Goal: Check status: Check status

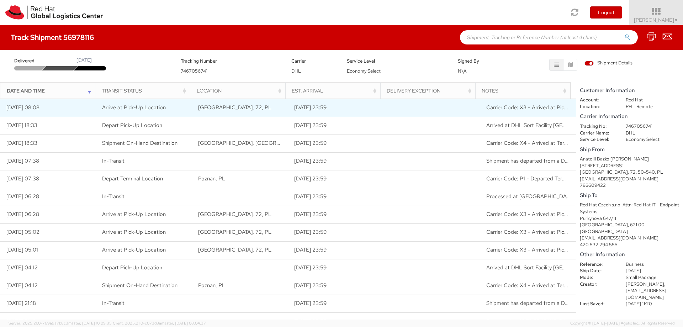
click at [532, 107] on span "Carrier Code: X3 - Arrived at Pick-up Location" at bounding box center [541, 107] width 111 height 7
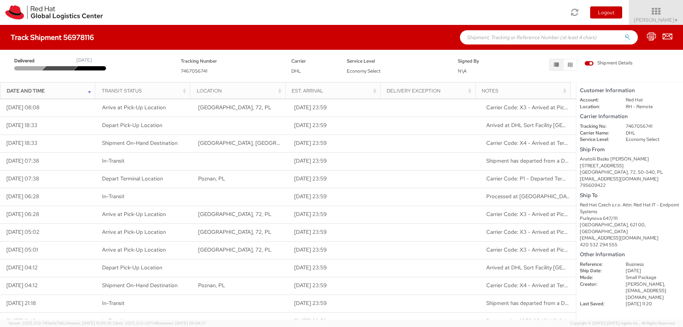
click at [602, 62] on span "Shipment Details" at bounding box center [609, 63] width 48 height 7
click at [0, 0] on input "Shipment Details" at bounding box center [0, 0] width 0 height 0
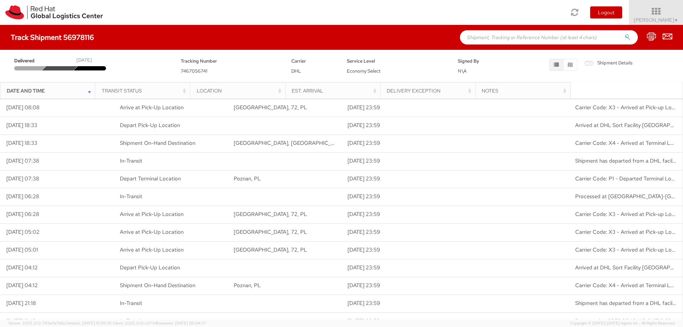
click at [596, 63] on span "Shipment Details" at bounding box center [609, 63] width 48 height 7
click at [0, 0] on input "Shipment Details" at bounding box center [0, 0] width 0 height 0
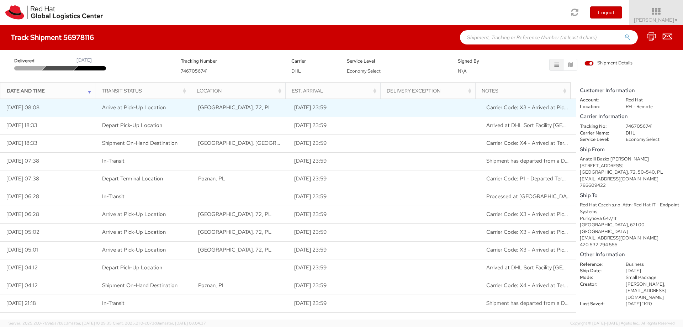
click at [535, 111] on span "Carrier Code: X3 - Arrived at Pick-up Location" at bounding box center [541, 107] width 111 height 7
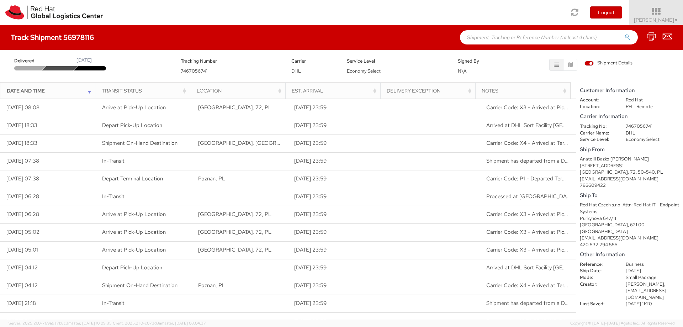
click at [94, 65] on div "Delivered [DATE]" at bounding box center [92, 64] width 167 height 14
click at [54, 50] on div "Delivered [DATE] Tracking Number 7467056741 Carrier DHL Service Level Economy S…" at bounding box center [341, 64] width 683 height 28
drag, startPoint x: 23, startPoint y: 59, endPoint x: 39, endPoint y: 59, distance: 16.7
click at [39, 59] on span "Delivered" at bounding box center [29, 61] width 31 height 7
click at [25, 60] on span "Delivered" at bounding box center [29, 61] width 31 height 7
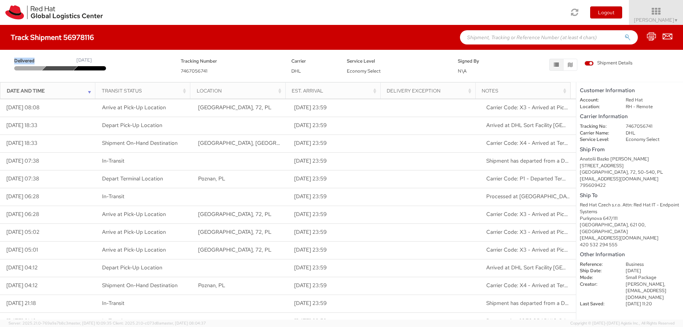
click at [25, 60] on span "Delivered" at bounding box center [29, 61] width 31 height 7
click at [573, 63] on button "button" at bounding box center [570, 65] width 14 height 12
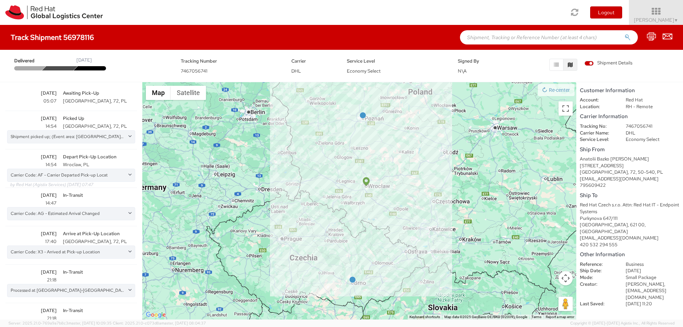
click at [88, 156] on span "Depart Pick-Up Location" at bounding box center [100, 157] width 81 height 8
click at [98, 172] on div "Carrier Code: AF - Carrier Departed Pick-up Locat" at bounding box center [71, 175] width 128 height 13
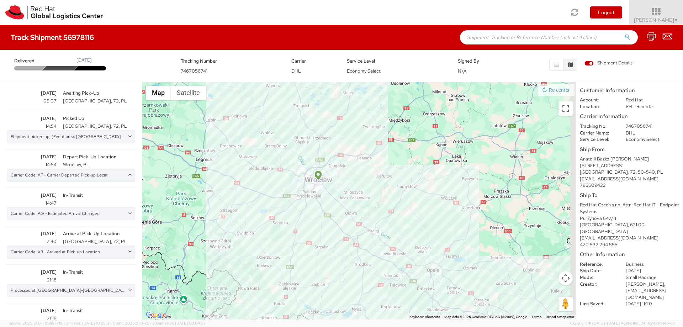
drag, startPoint x: 372, startPoint y: 221, endPoint x: 345, endPoint y: 162, distance: 65.3
click at [345, 162] on div at bounding box center [359, 200] width 434 height 237
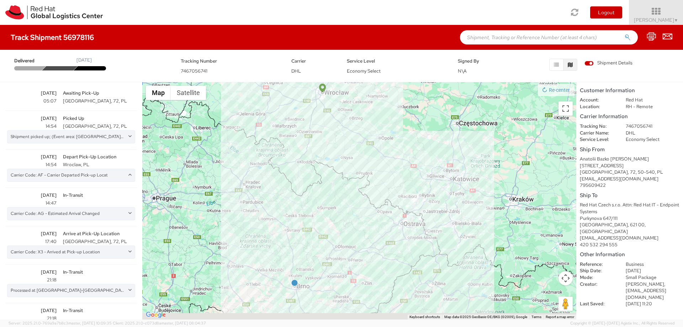
drag, startPoint x: 381, startPoint y: 208, endPoint x: 365, endPoint y: 127, distance: 83.0
click at [365, 127] on div at bounding box center [359, 200] width 434 height 237
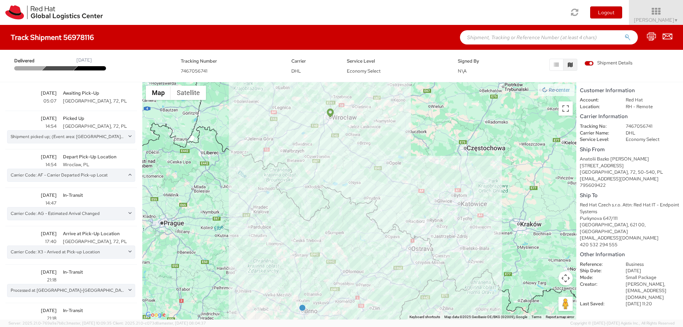
drag, startPoint x: 339, startPoint y: 155, endPoint x: 361, endPoint y: 262, distance: 109.3
click at [363, 265] on div at bounding box center [359, 200] width 434 height 237
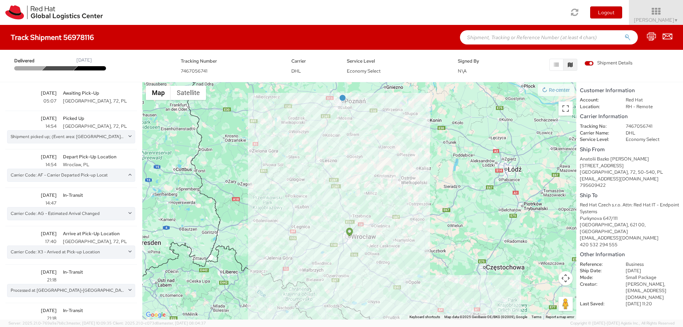
drag, startPoint x: 329, startPoint y: 192, endPoint x: 331, endPoint y: 208, distance: 15.4
click at [331, 208] on div at bounding box center [359, 200] width 434 height 237
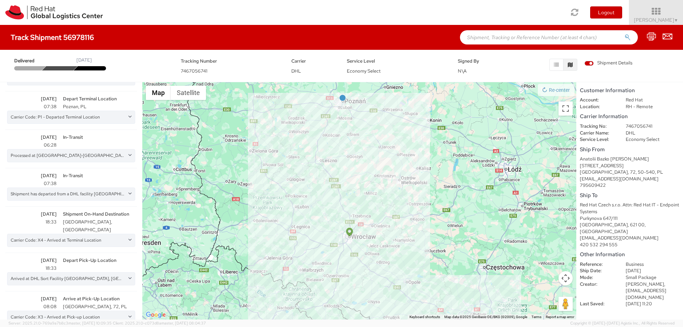
scroll to position [525, 0]
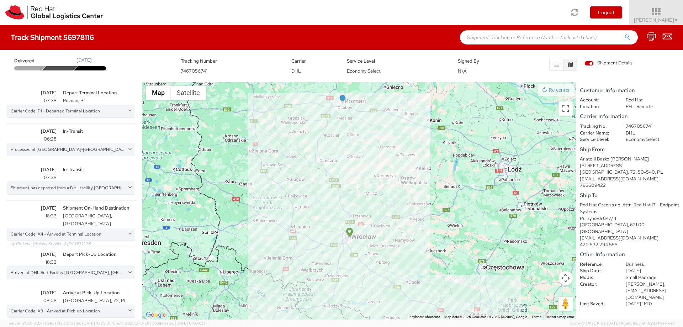
drag, startPoint x: 96, startPoint y: 207, endPoint x: 93, endPoint y: 210, distance: 4.3
click at [96, 207] on span "Shipment On-Hand Destination" at bounding box center [100, 208] width 81 height 8
click at [80, 228] on div "Carrier Code: X4 - Arrived at Terminal Location" at bounding box center [71, 234] width 128 height 13
click at [103, 228] on div "Carrier Code: X4 - Arrived at Terminal Location" at bounding box center [71, 234] width 128 height 13
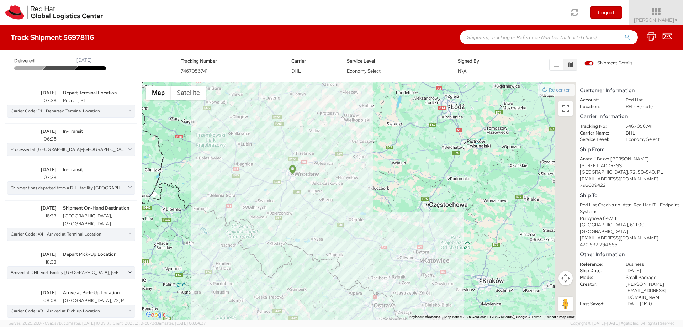
drag, startPoint x: 414, startPoint y: 174, endPoint x: 333, endPoint y: 67, distance: 134.8
click at [333, 67] on div "Track Shipment 56978116 Delivered [DATE] Tracking Number 7467056741 Carrier DHL…" at bounding box center [341, 172] width 683 height 295
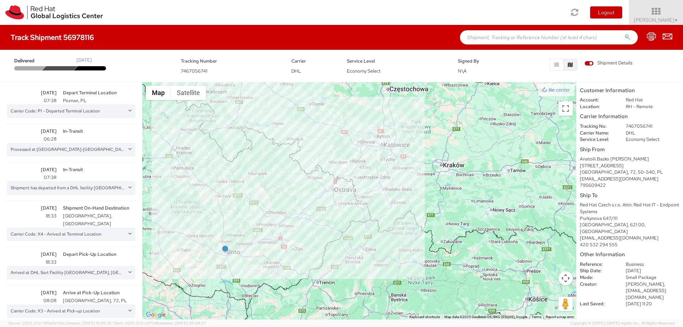
drag, startPoint x: 366, startPoint y: 160, endPoint x: 380, endPoint y: 147, distance: 18.6
click at [402, 113] on div at bounding box center [359, 200] width 434 height 237
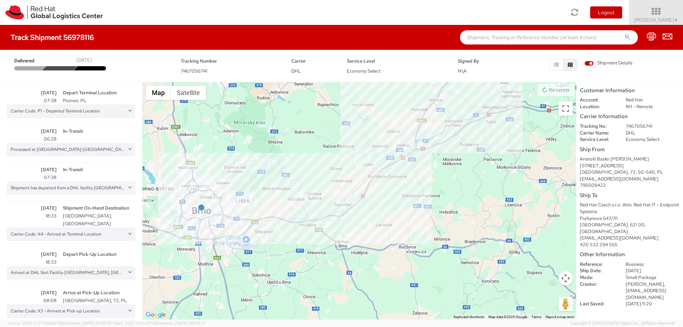
click at [203, 209] on img at bounding box center [201, 207] width 6 height 6
click at [81, 305] on div "Carrier Code: X3 - Arrived at Pick-up Location" at bounding box center [71, 311] width 128 height 13
click at [85, 297] on span "[GEOGRAPHIC_DATA], 72, PL" at bounding box center [100, 301] width 81 height 8
click at [89, 266] on div "Arrived at DHL Sort Facility [GEOGRAPHIC_DATA], [GEOGRAPHIC_DATA]; (Event area:…" at bounding box center [71, 272] width 128 height 13
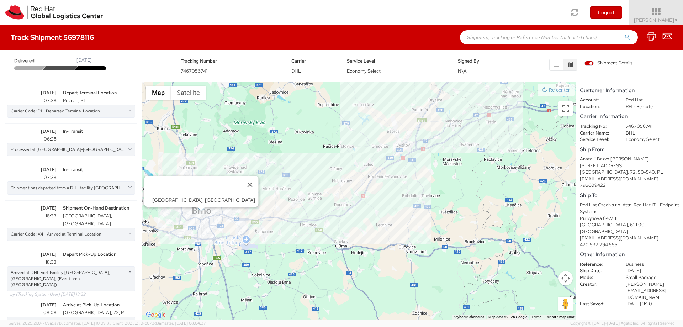
click at [88, 266] on div "Arrived at DHL Sort Facility [GEOGRAPHIC_DATA], [GEOGRAPHIC_DATA]; (Event area:…" at bounding box center [71, 278] width 128 height 25
click at [242, 184] on button "Close" at bounding box center [250, 184] width 17 height 17
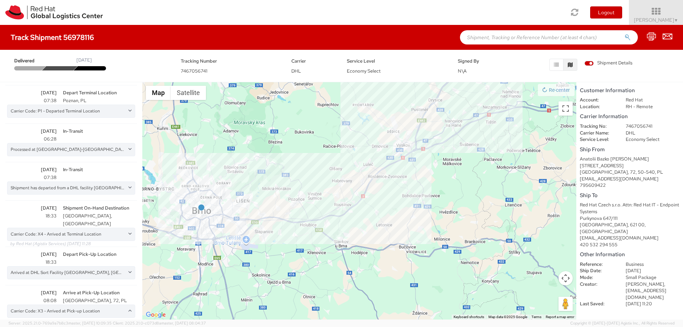
click at [58, 228] on div "Carrier Code: X4 - Arrived at Terminal Location" at bounding box center [71, 234] width 128 height 13
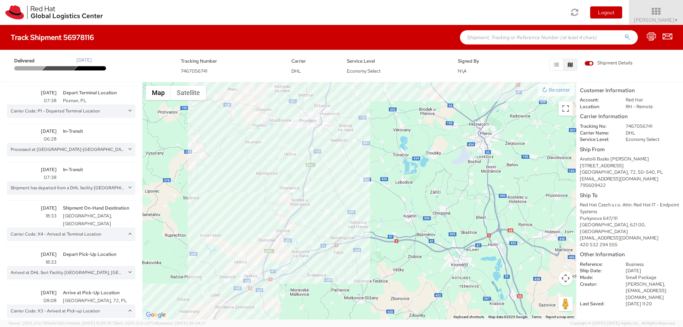
drag, startPoint x: 325, startPoint y: 192, endPoint x: 213, endPoint y: 294, distance: 150.9
click at [213, 294] on div at bounding box center [359, 200] width 434 height 237
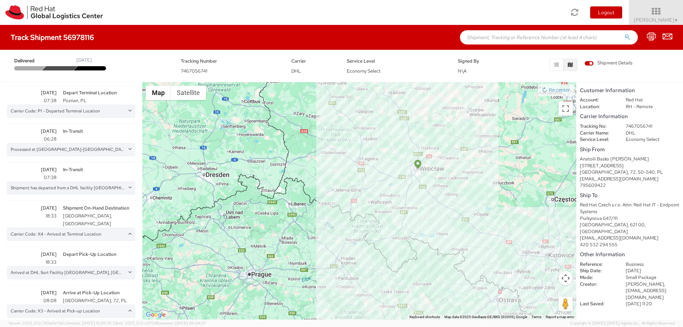
drag, startPoint x: 448, startPoint y: 207, endPoint x: 471, endPoint y: 301, distance: 96.6
click at [500, 327] on html "annexa Batch Shipping Guide Created with Sketch. calendar Created with Sketch." at bounding box center [341, 163] width 683 height 327
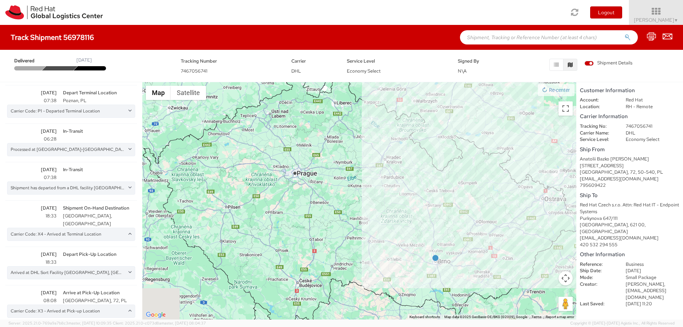
drag, startPoint x: 441, startPoint y: 278, endPoint x: 478, endPoint y: 150, distance: 133.1
click at [478, 150] on div at bounding box center [359, 200] width 434 height 237
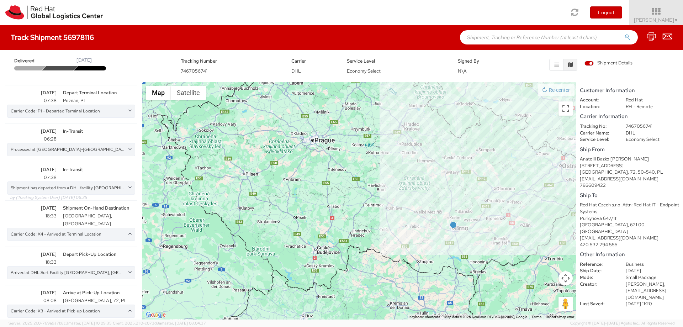
click at [70, 186] on div "Shipment has departed from a DHL facility [GEOGRAPHIC_DATA]-[GEOGRAPHIC_DATA]; …" at bounding box center [71, 187] width 128 height 13
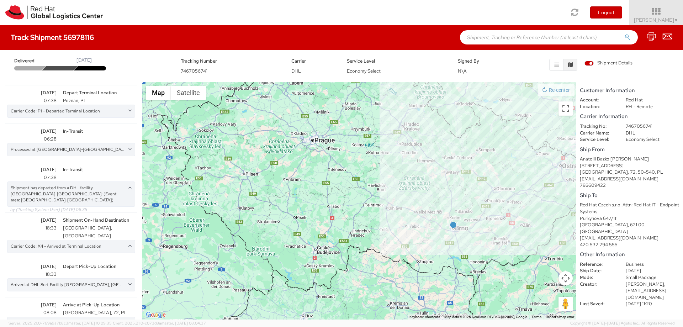
click at [58, 192] on div "Shipment has departed from a DHL facility [GEOGRAPHIC_DATA]-[GEOGRAPHIC_DATA]; …" at bounding box center [71, 193] width 128 height 25
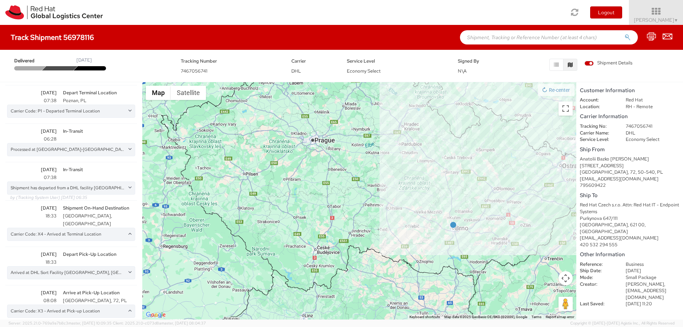
click at [70, 186] on div "Shipment has departed from a DHL facility [GEOGRAPHIC_DATA]-[GEOGRAPHIC_DATA]; …" at bounding box center [71, 187] width 128 height 13
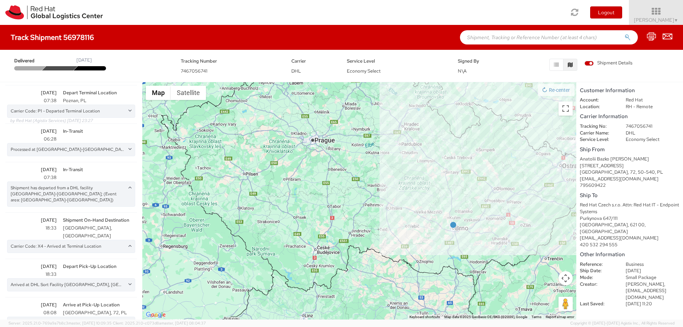
click at [95, 103] on span "Poznan, PL" at bounding box center [100, 101] width 81 height 8
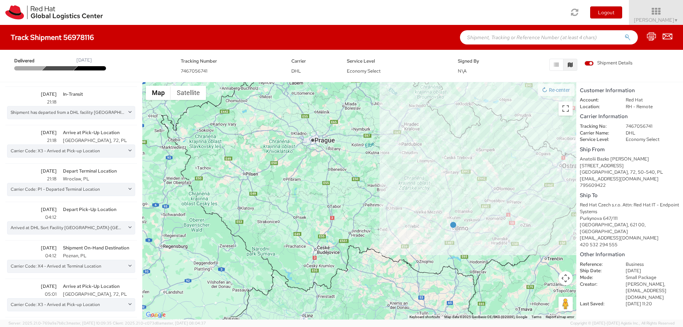
scroll to position [141, 0]
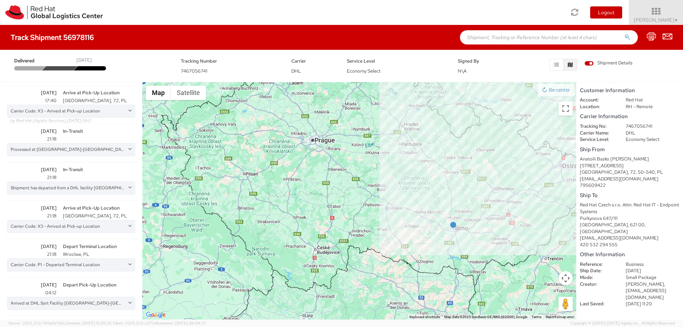
click at [87, 97] on span "[GEOGRAPHIC_DATA], 72, PL" at bounding box center [100, 101] width 81 height 8
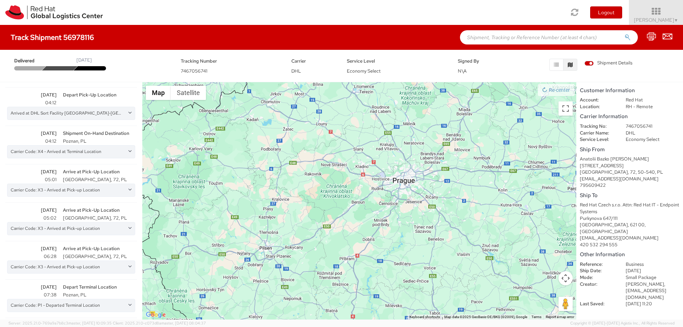
scroll to position [531, 0]
